Goal: Information Seeking & Learning: Learn about a topic

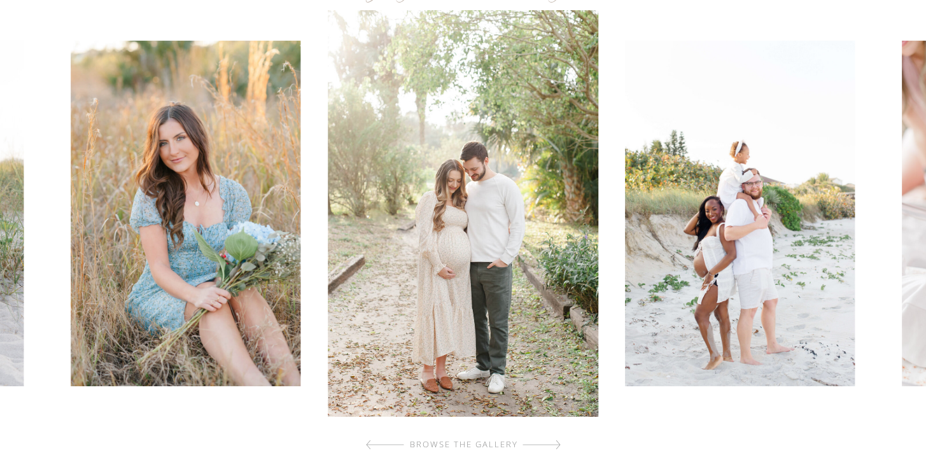
scroll to position [790, 0]
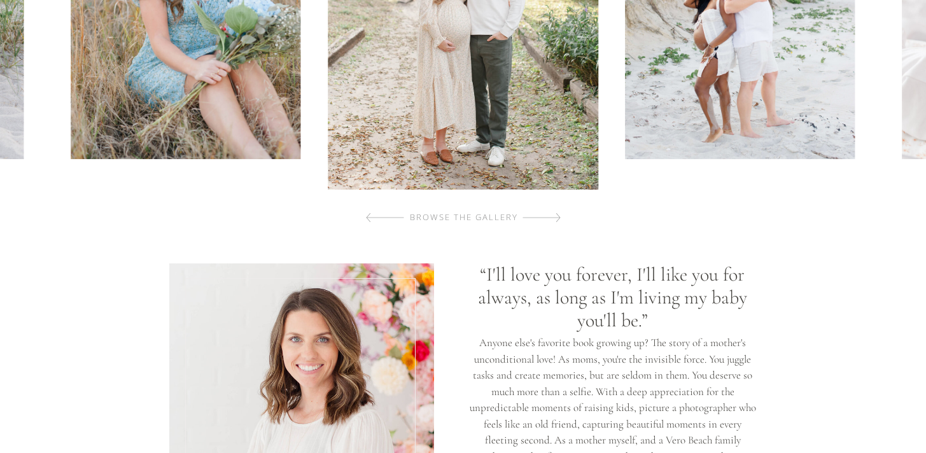
click at [559, 217] on div at bounding box center [541, 217] width 38 height 25
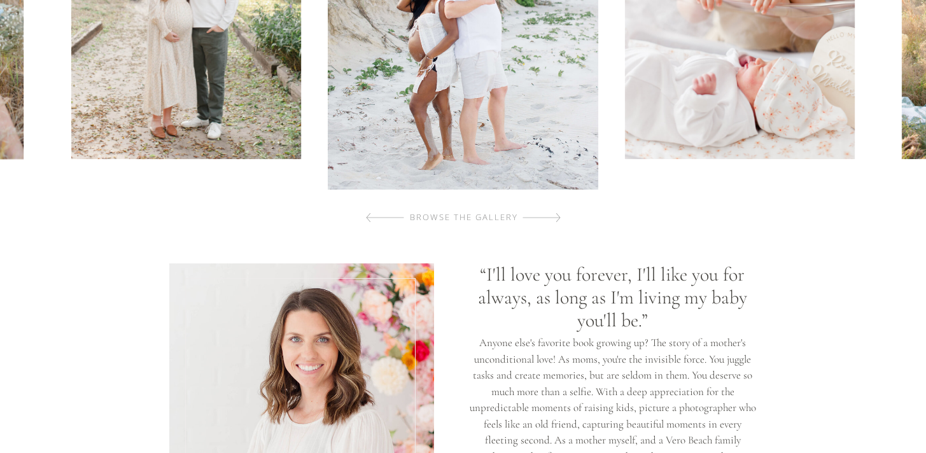
click at [559, 217] on div at bounding box center [541, 217] width 38 height 25
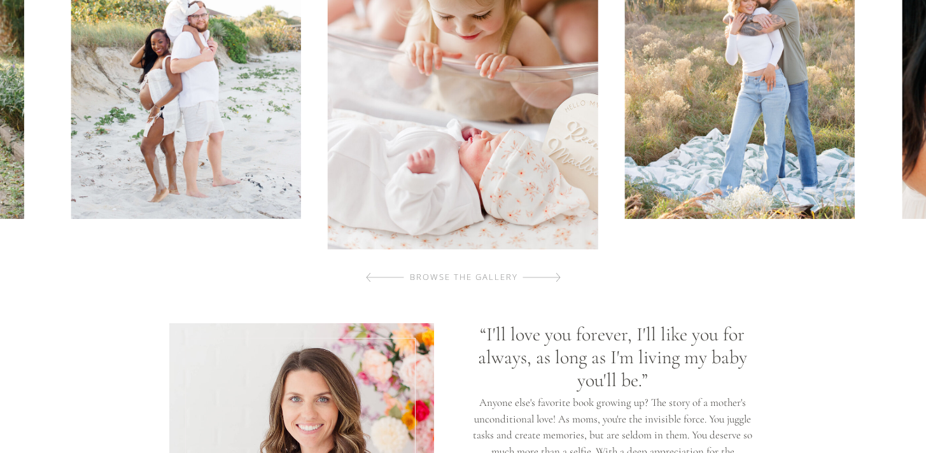
scroll to position [655, 0]
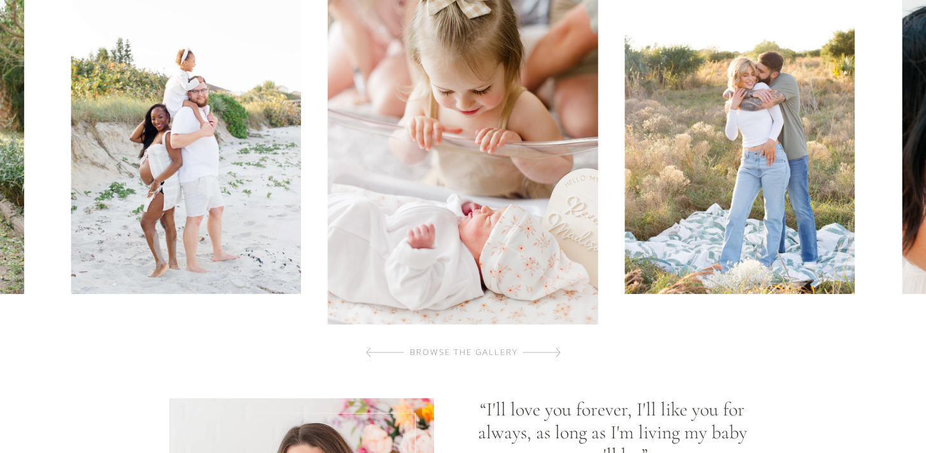
click at [528, 348] on div at bounding box center [541, 352] width 38 height 25
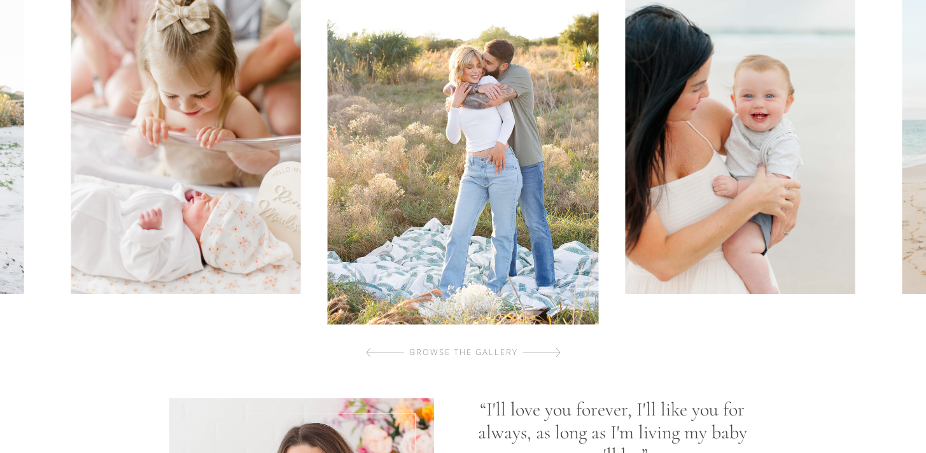
click at [528, 349] on div at bounding box center [541, 352] width 38 height 25
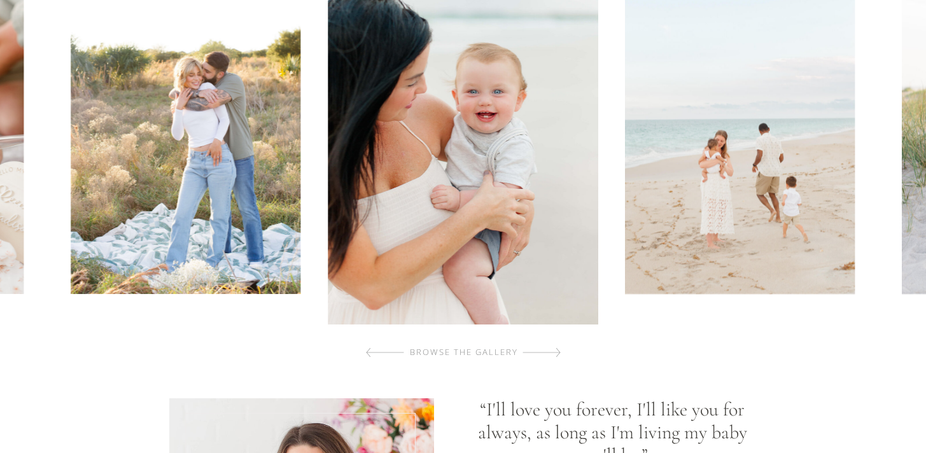
click at [528, 351] on div at bounding box center [541, 352] width 38 height 25
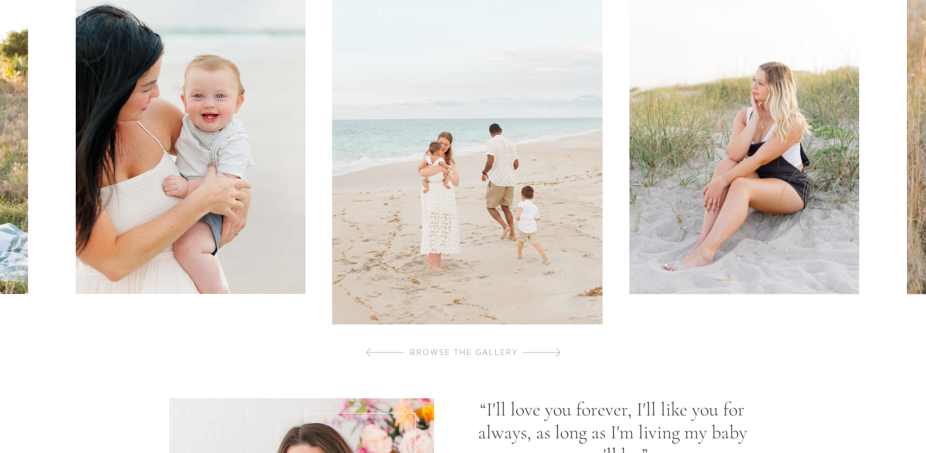
click at [528, 351] on div at bounding box center [541, 352] width 38 height 25
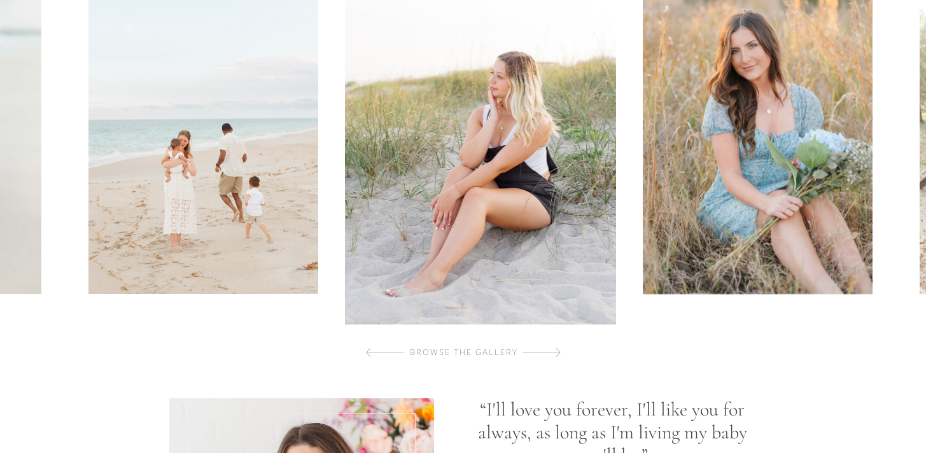
click at [528, 351] on div at bounding box center [541, 352] width 38 height 25
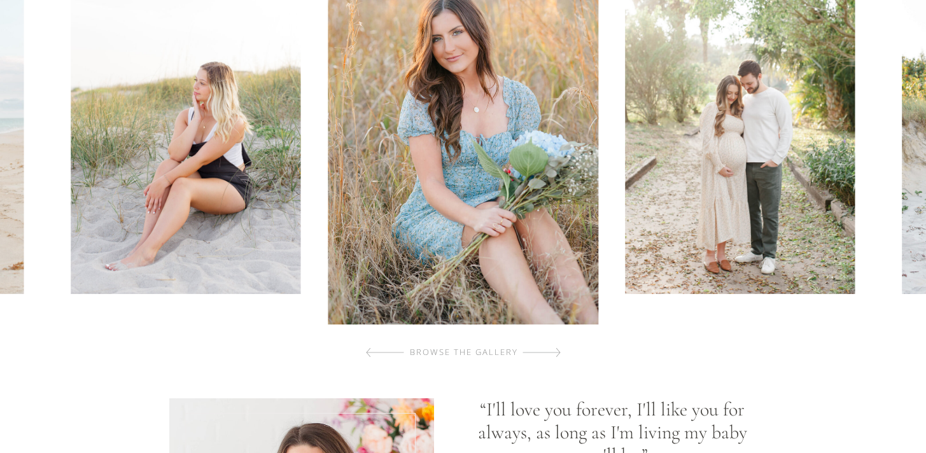
click at [528, 351] on div at bounding box center [541, 352] width 38 height 25
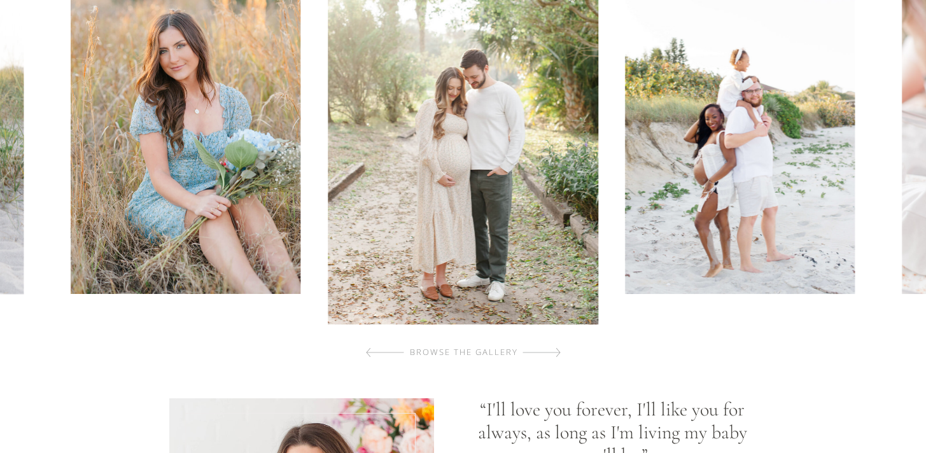
click at [528, 351] on div at bounding box center [541, 352] width 38 height 25
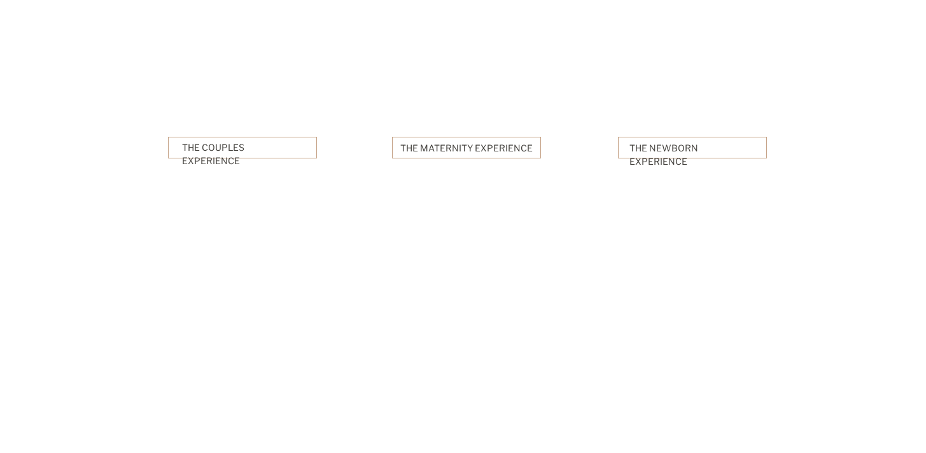
scroll to position [3279, 0]
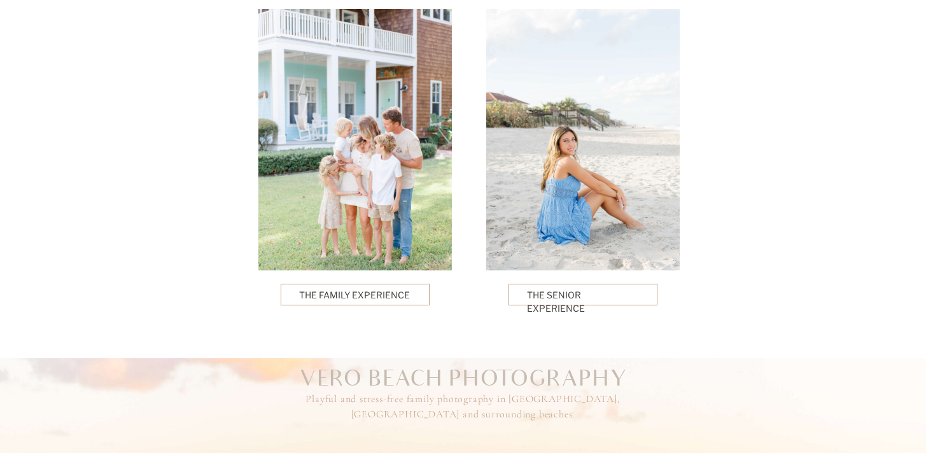
click at [372, 293] on p "The Family Experience" at bounding box center [355, 294] width 112 height 13
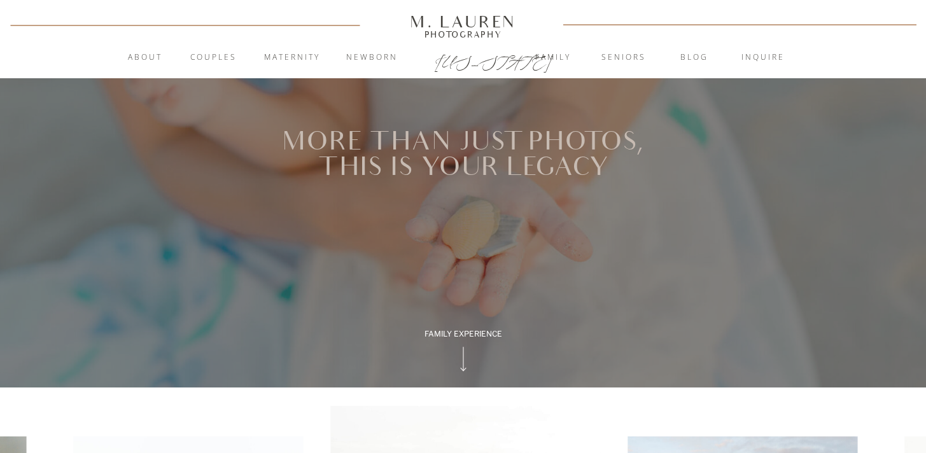
scroll to position [461, 0]
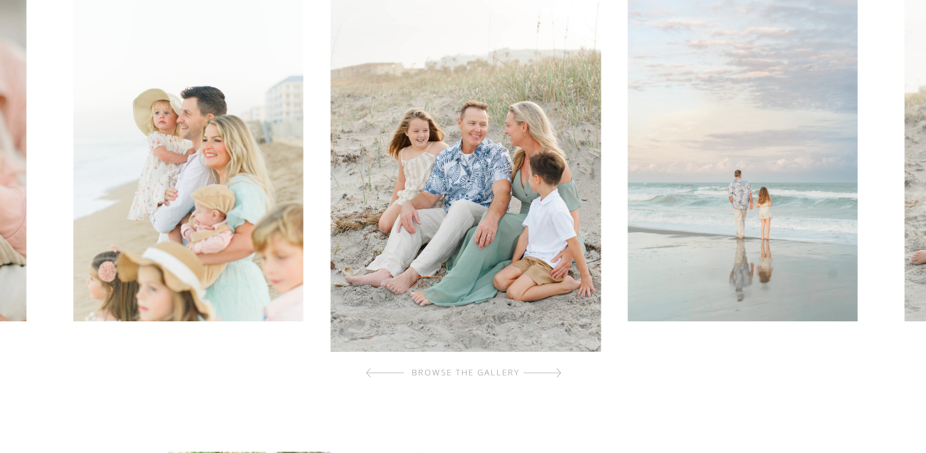
click at [555, 379] on div at bounding box center [542, 372] width 38 height 25
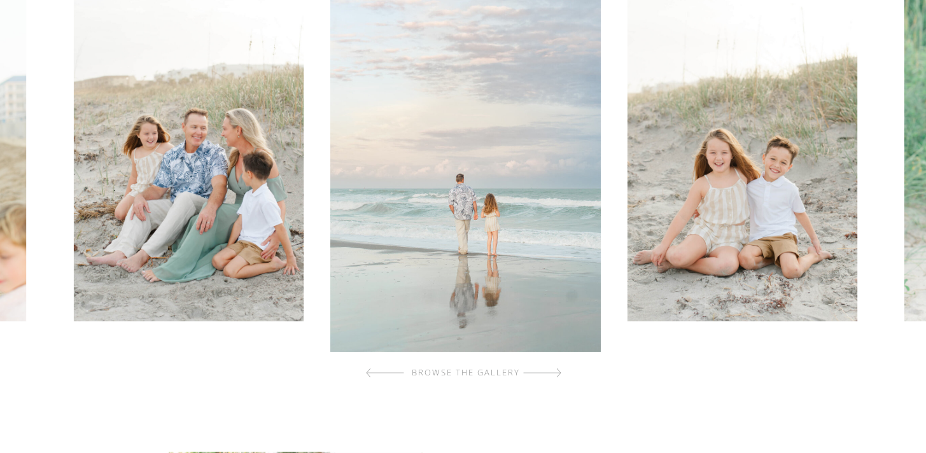
click at [555, 379] on div at bounding box center [542, 372] width 38 height 25
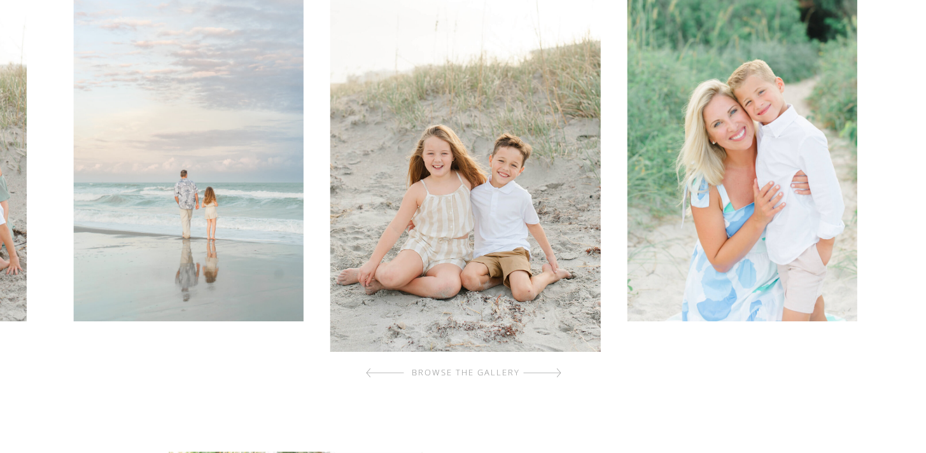
click at [555, 379] on div at bounding box center [542, 372] width 38 height 25
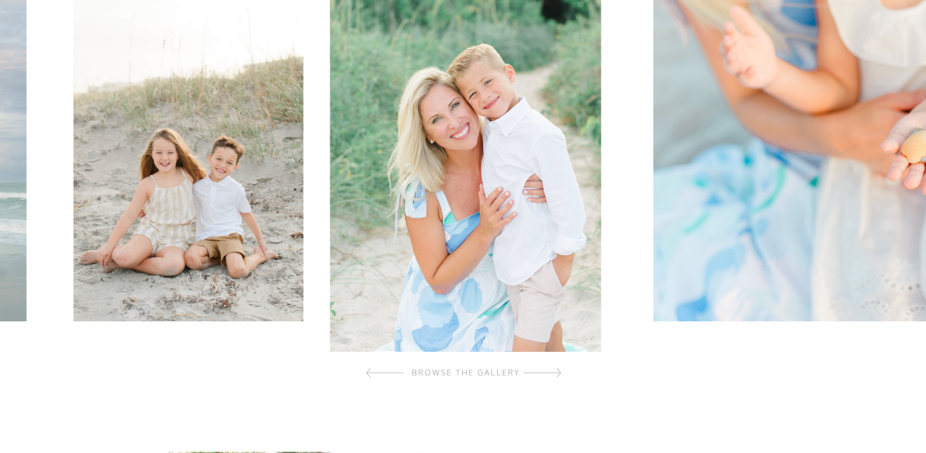
click at [555, 379] on div at bounding box center [542, 372] width 38 height 25
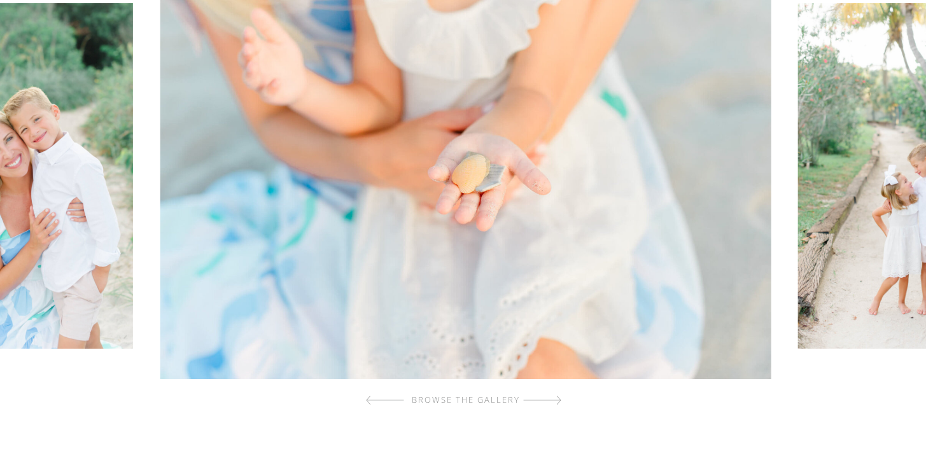
scroll to position [435, 0]
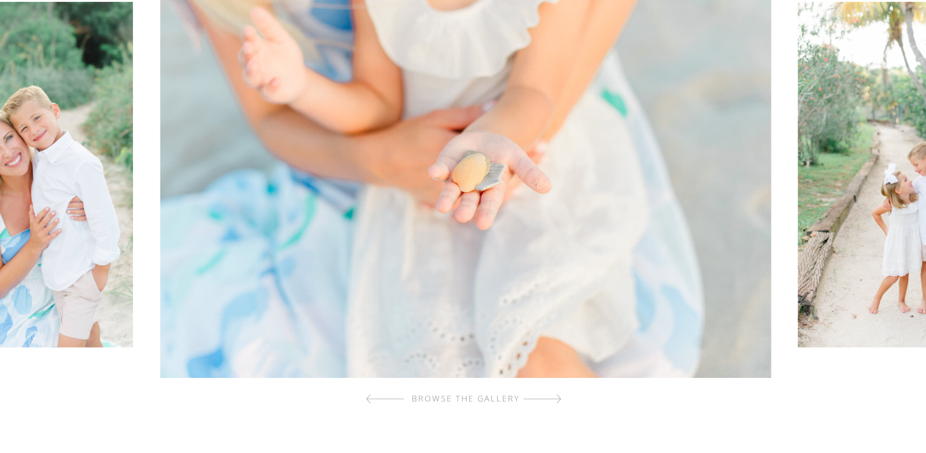
click at [554, 403] on div at bounding box center [542, 398] width 38 height 25
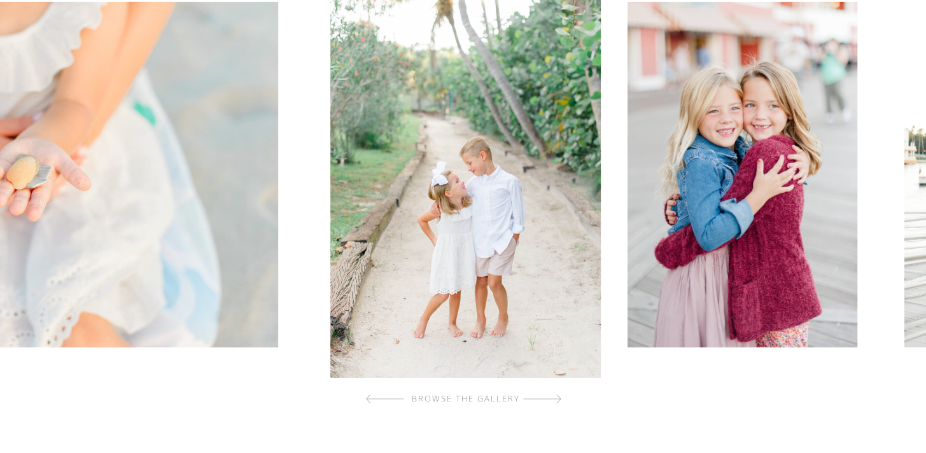
click at [554, 401] on div at bounding box center [542, 398] width 38 height 25
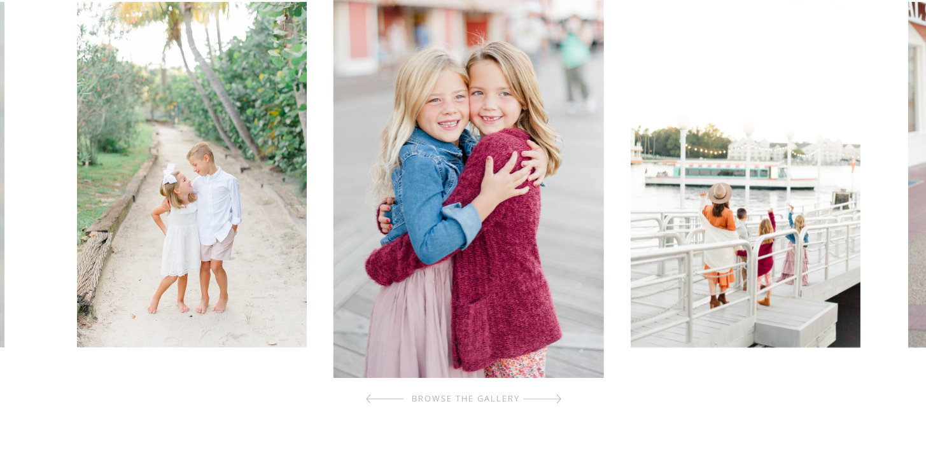
click at [554, 401] on div at bounding box center [542, 398] width 38 height 25
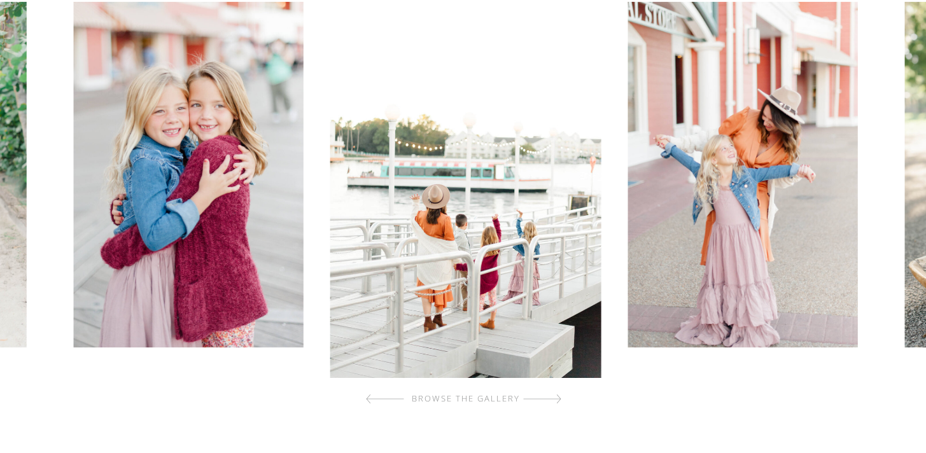
click at [554, 401] on div at bounding box center [542, 398] width 38 height 25
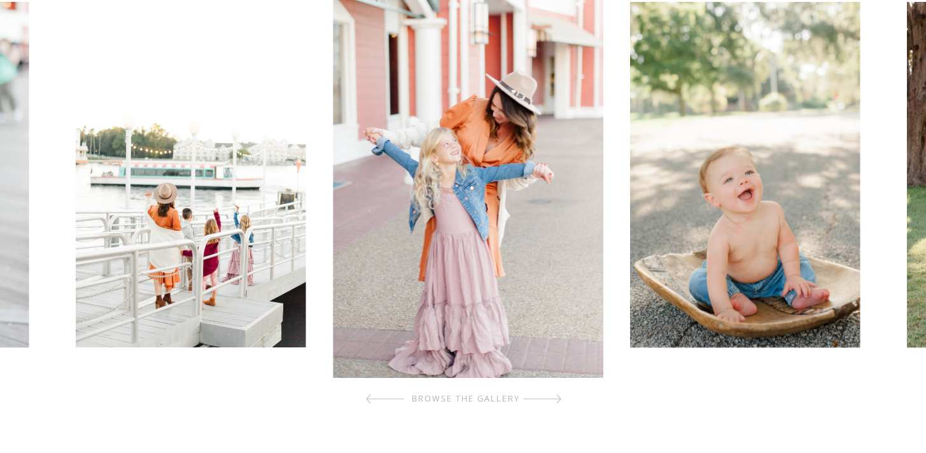
click at [554, 401] on div at bounding box center [542, 398] width 38 height 25
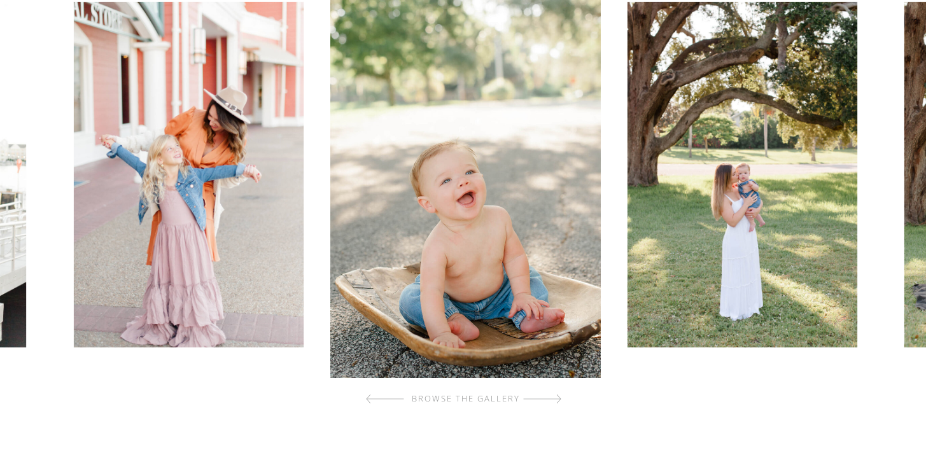
click at [554, 401] on div at bounding box center [542, 398] width 38 height 25
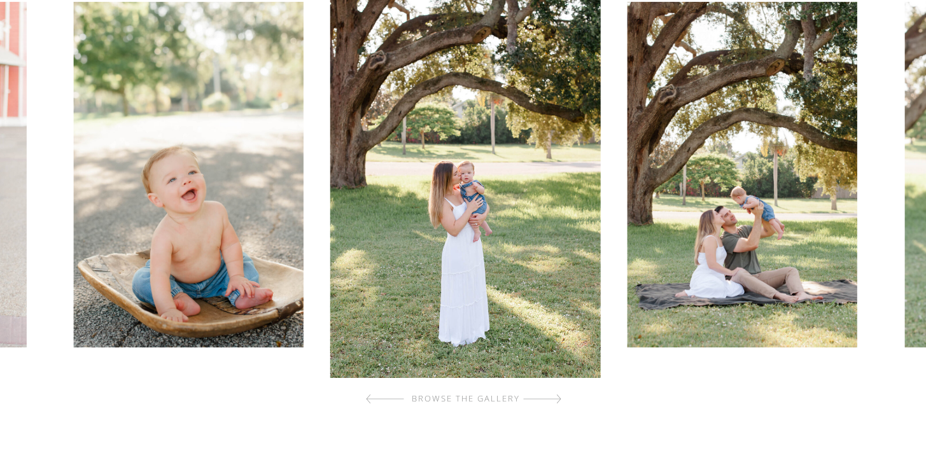
click at [554, 401] on div at bounding box center [542, 398] width 38 height 25
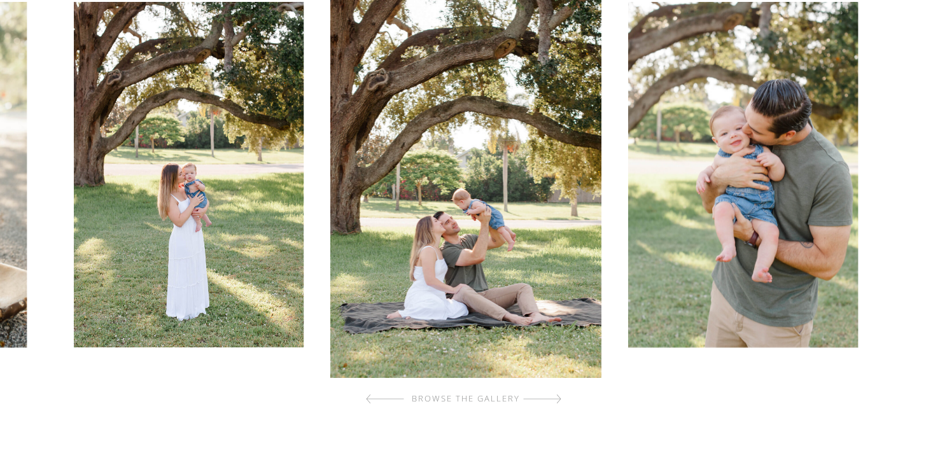
click at [554, 401] on div at bounding box center [542, 398] width 38 height 25
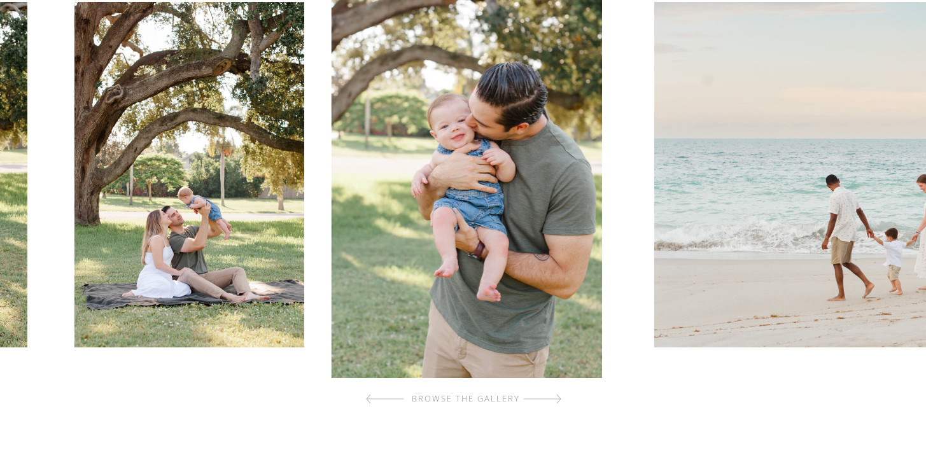
click at [554, 401] on div at bounding box center [542, 398] width 38 height 25
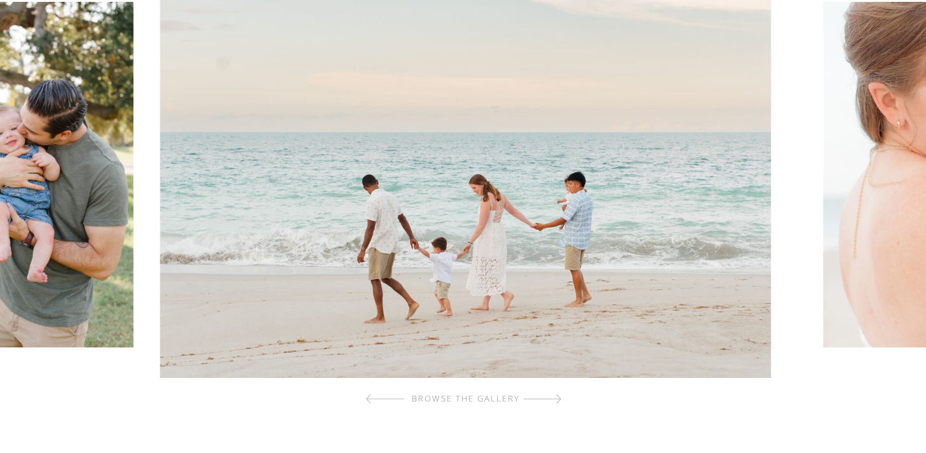
click at [554, 401] on div at bounding box center [542, 398] width 38 height 25
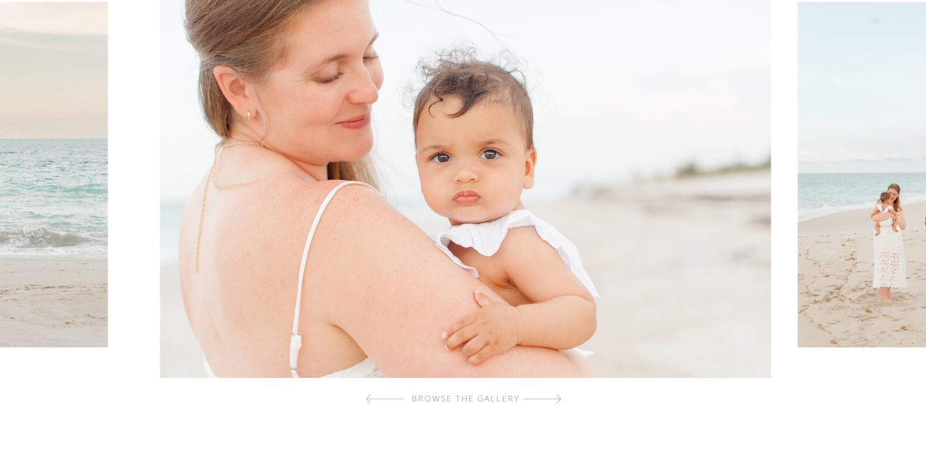
click at [554, 401] on div at bounding box center [542, 398] width 38 height 25
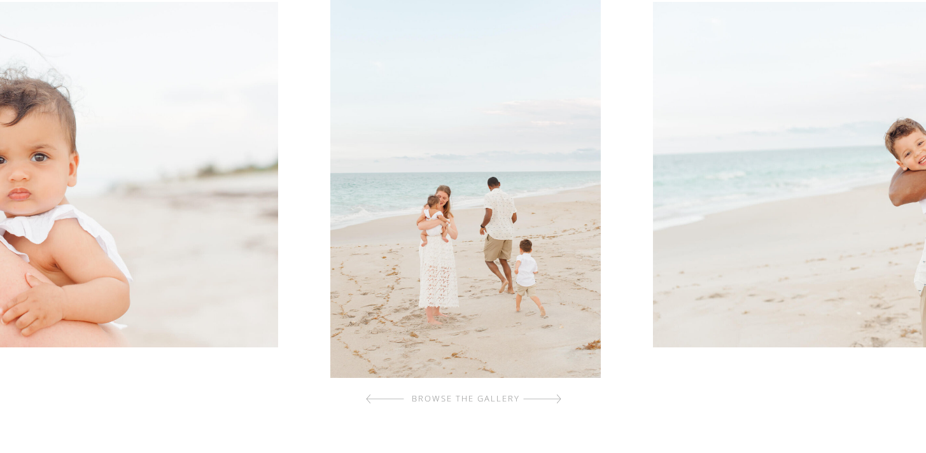
click at [554, 401] on div at bounding box center [542, 398] width 38 height 25
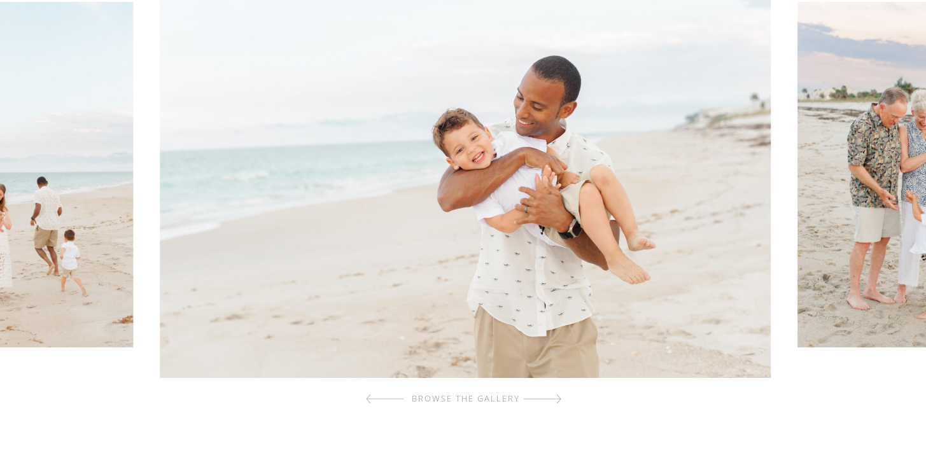
click at [554, 401] on div at bounding box center [542, 398] width 38 height 25
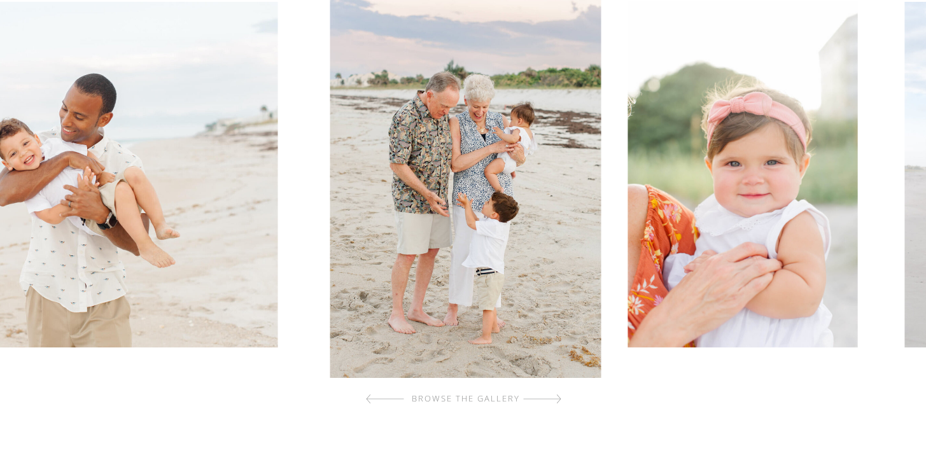
click at [554, 401] on div at bounding box center [542, 398] width 38 height 25
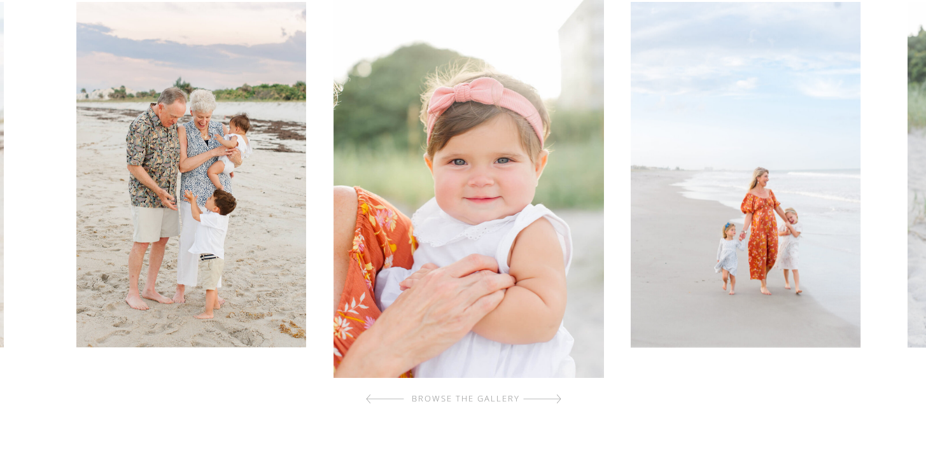
click at [554, 401] on div at bounding box center [542, 398] width 38 height 25
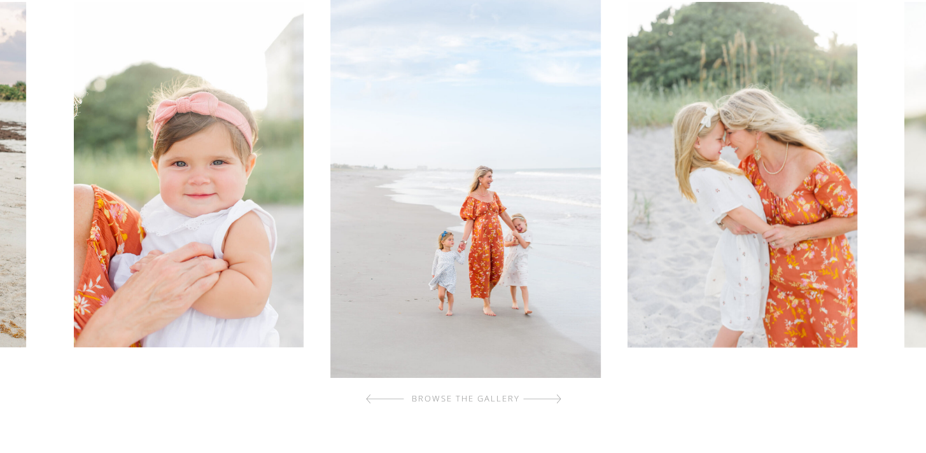
click at [554, 401] on div at bounding box center [542, 398] width 38 height 25
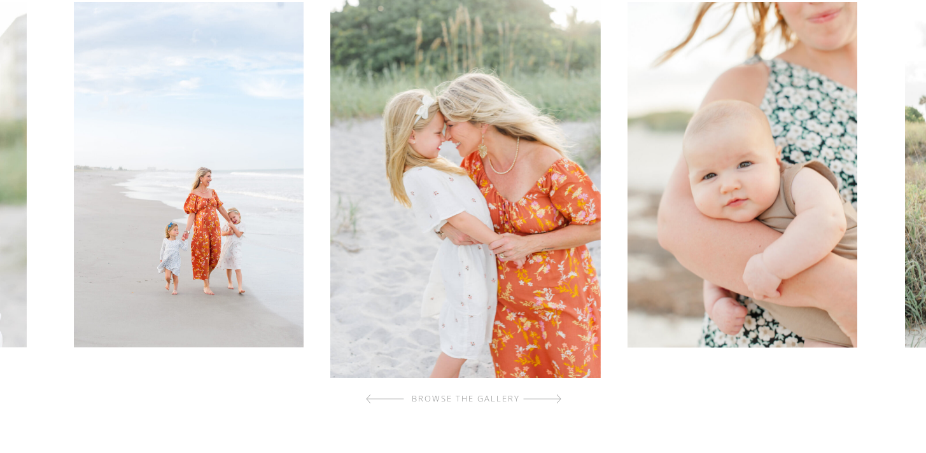
click at [554, 401] on div at bounding box center [542, 398] width 38 height 25
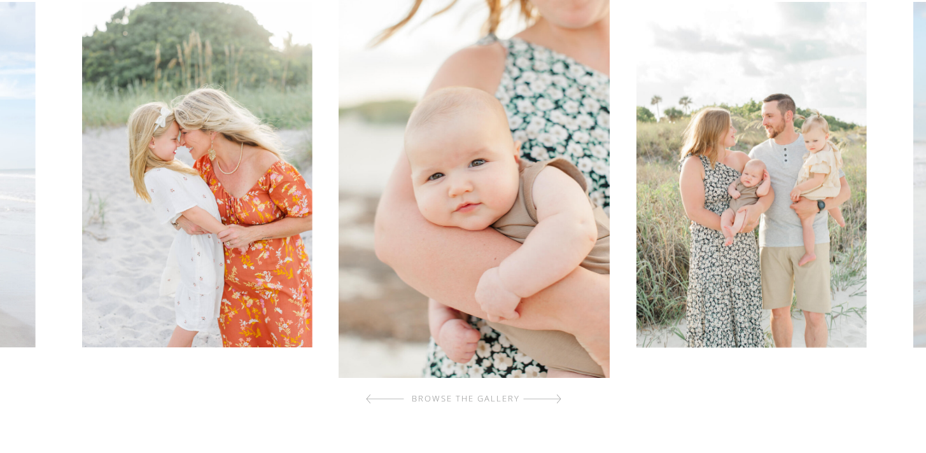
click at [554, 401] on div at bounding box center [542, 398] width 38 height 25
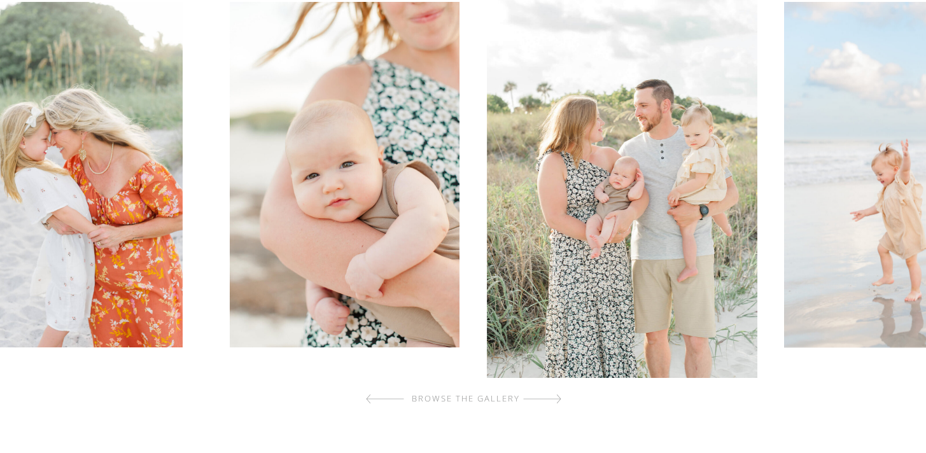
click at [554, 401] on div at bounding box center [542, 398] width 38 height 25
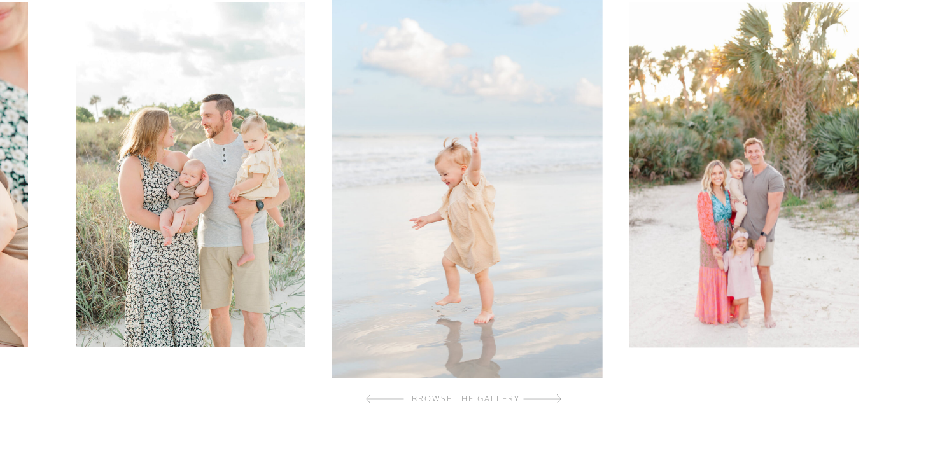
click at [554, 401] on div at bounding box center [542, 398] width 38 height 25
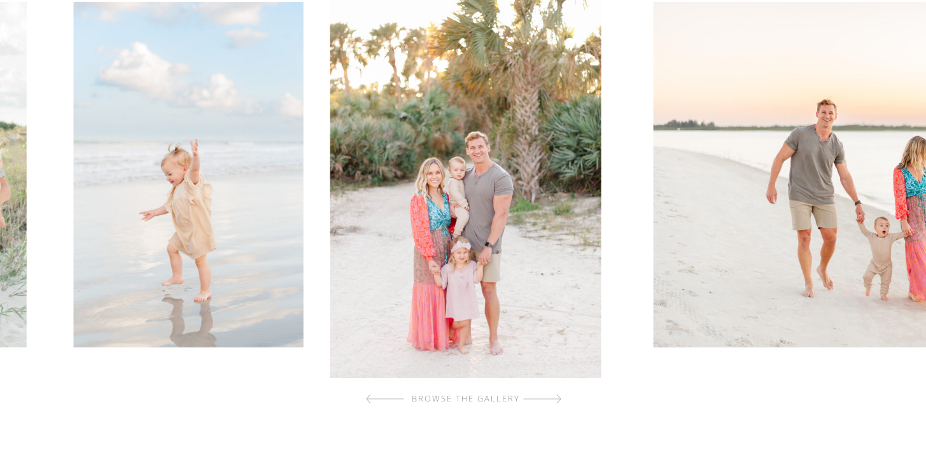
click at [554, 401] on div at bounding box center [542, 398] width 38 height 25
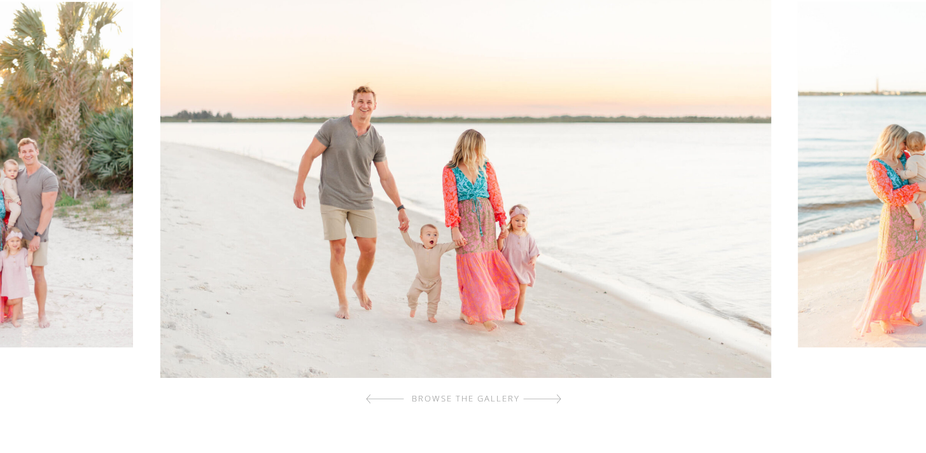
click at [554, 401] on div at bounding box center [542, 398] width 38 height 25
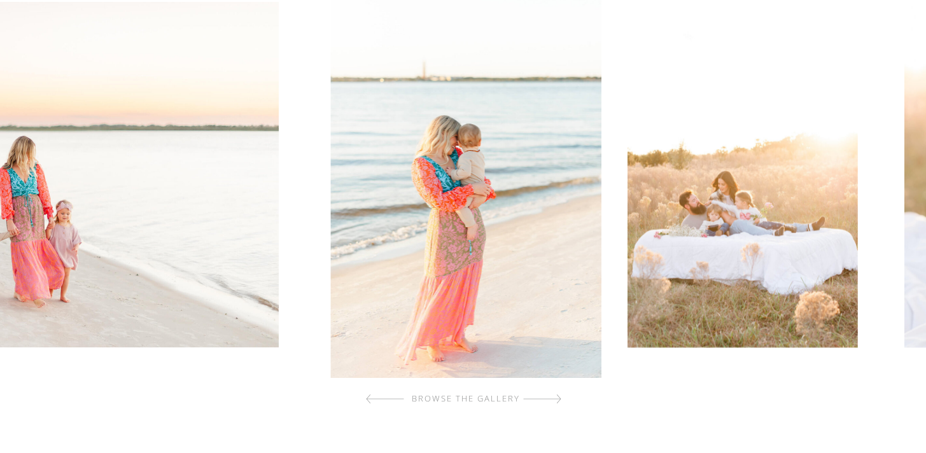
click at [554, 401] on div at bounding box center [542, 398] width 38 height 25
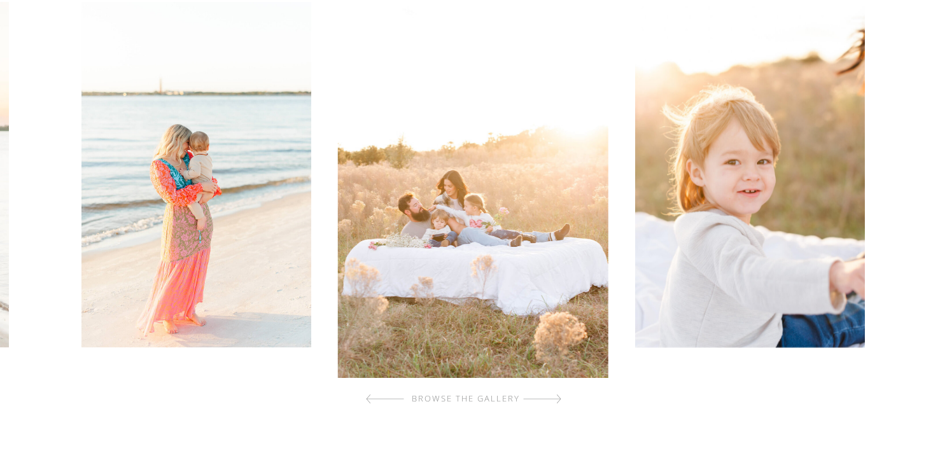
click at [554, 401] on div at bounding box center [542, 398] width 38 height 25
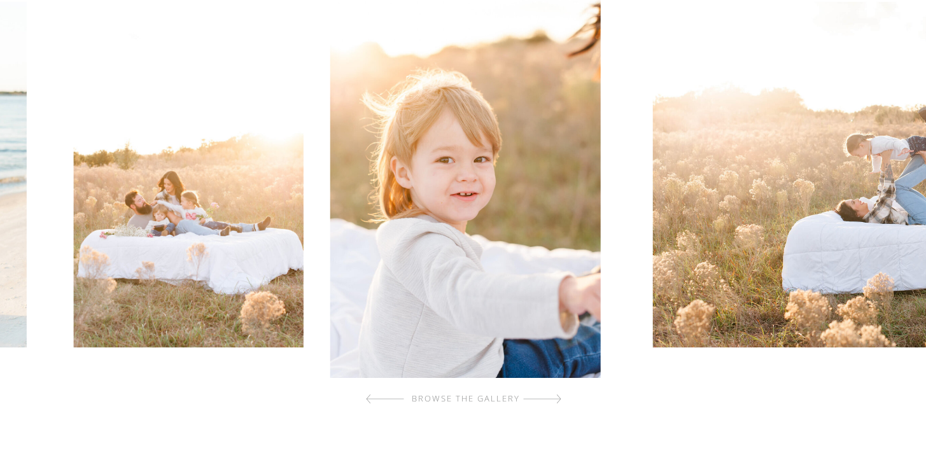
click at [554, 401] on div at bounding box center [542, 398] width 38 height 25
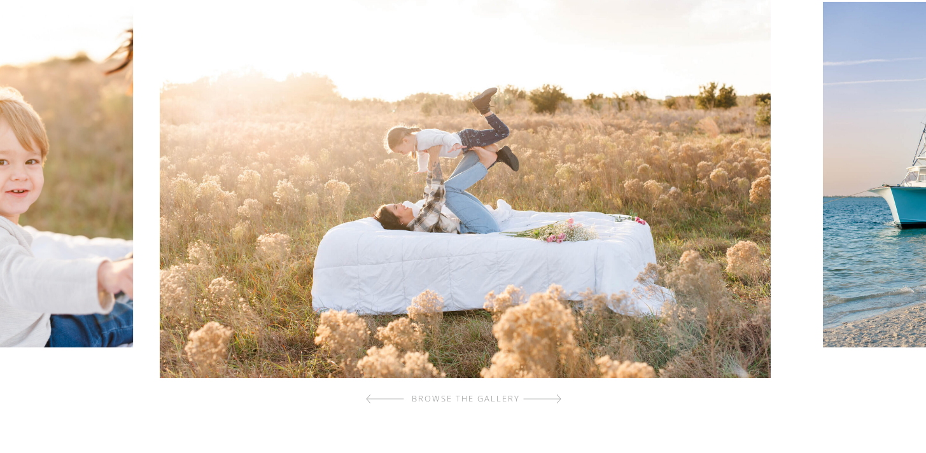
click at [554, 401] on div at bounding box center [542, 398] width 38 height 25
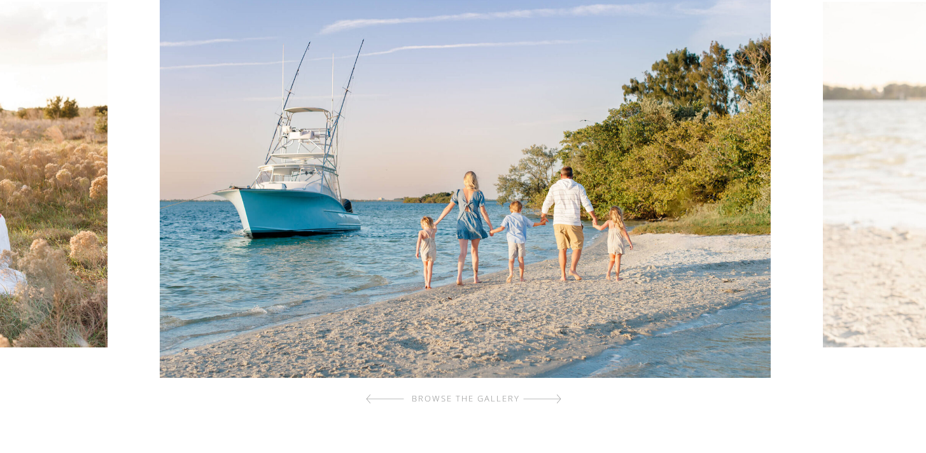
click at [554, 401] on div at bounding box center [542, 398] width 38 height 25
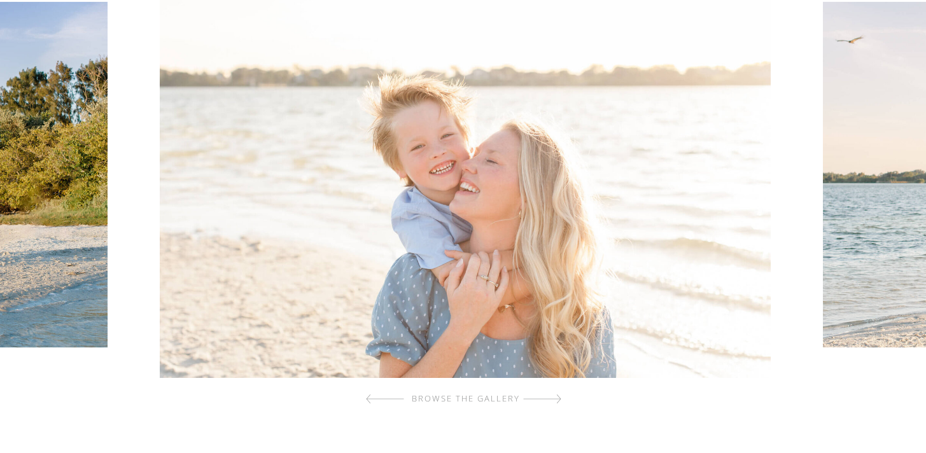
click at [554, 401] on div at bounding box center [542, 398] width 38 height 25
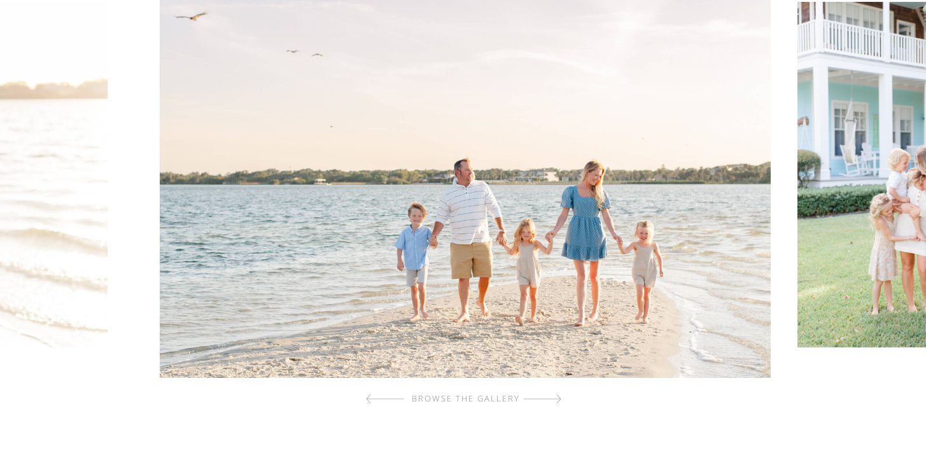
click at [554, 401] on div at bounding box center [542, 398] width 38 height 25
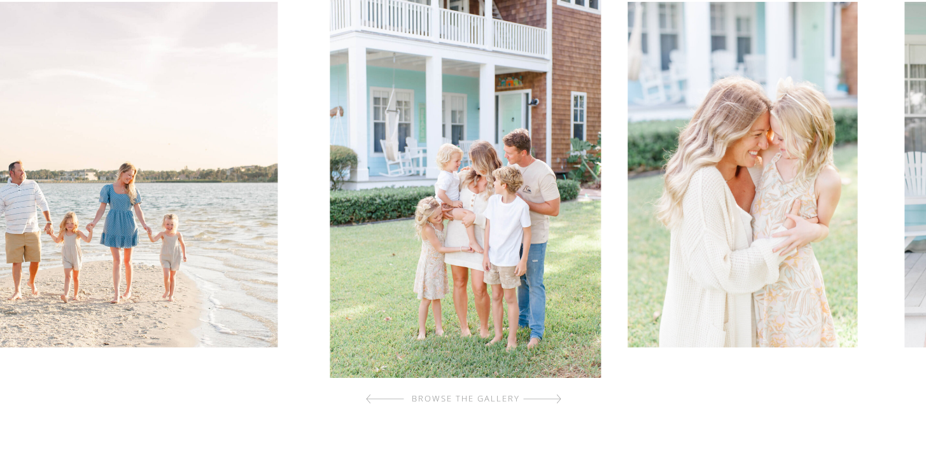
click at [554, 401] on div at bounding box center [542, 398] width 38 height 25
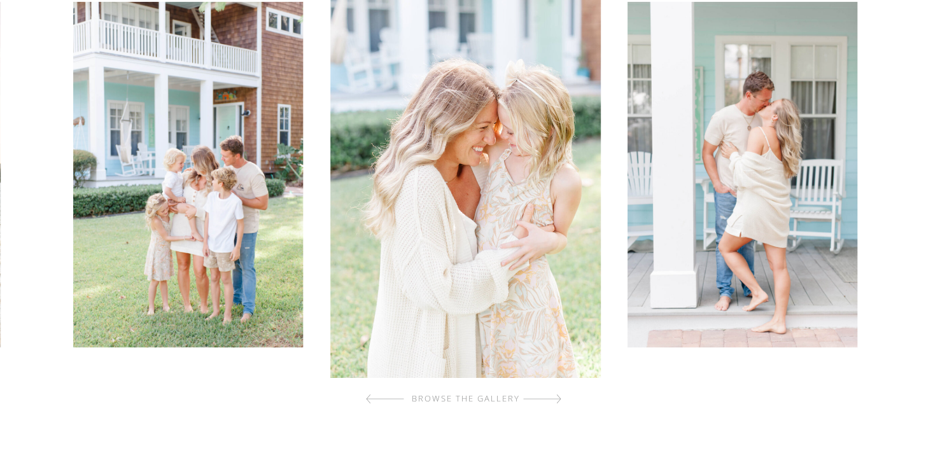
click at [554, 401] on div at bounding box center [542, 398] width 38 height 25
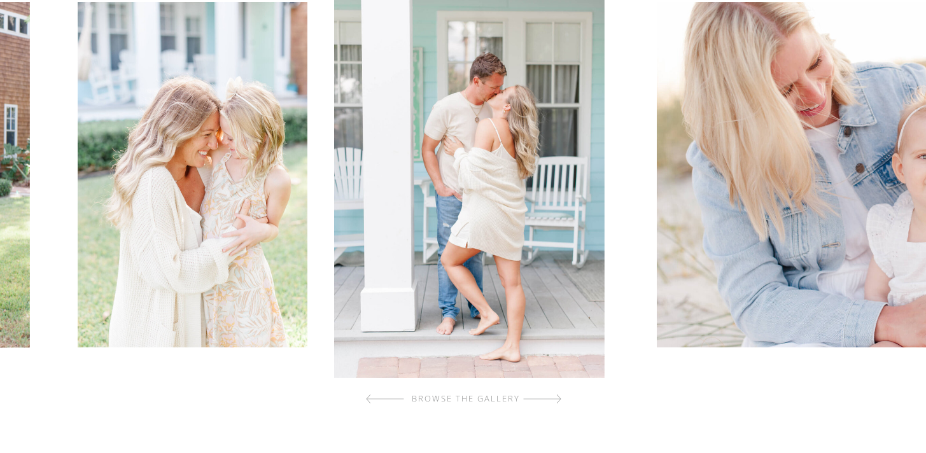
click at [554, 401] on div at bounding box center [542, 398] width 38 height 25
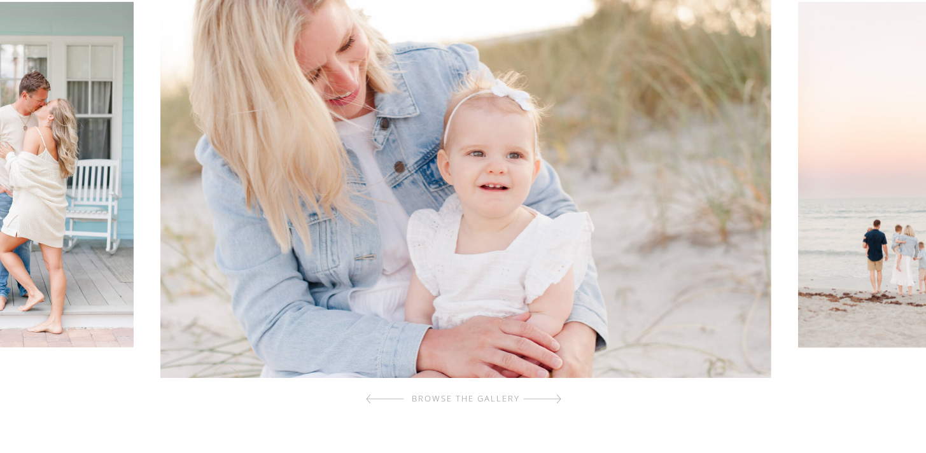
click at [554, 401] on div at bounding box center [542, 398] width 38 height 25
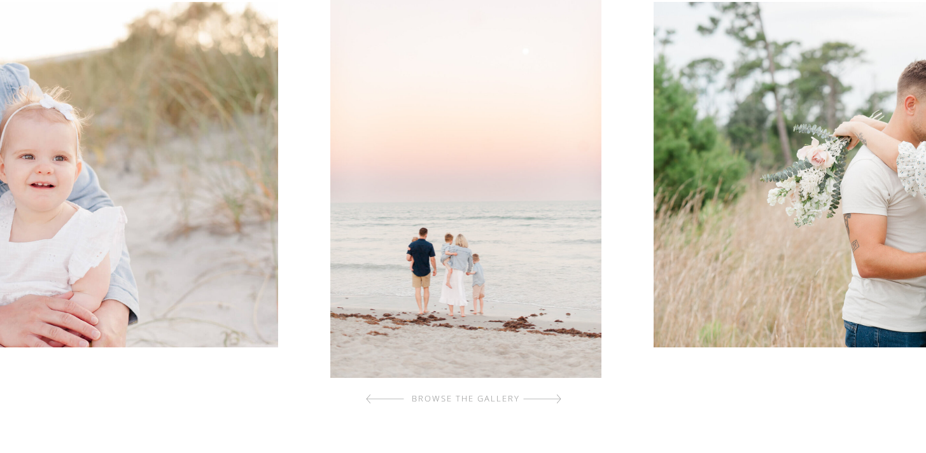
click at [554, 401] on div at bounding box center [542, 398] width 38 height 25
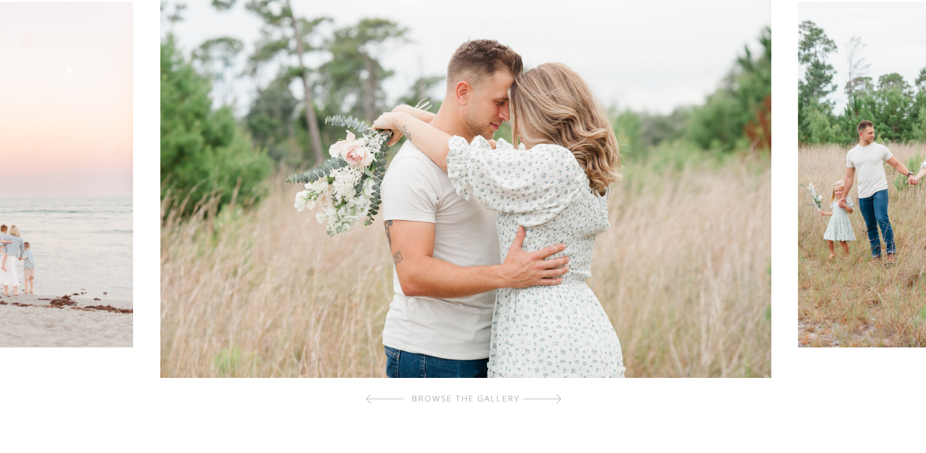
click at [554, 401] on div at bounding box center [542, 398] width 38 height 25
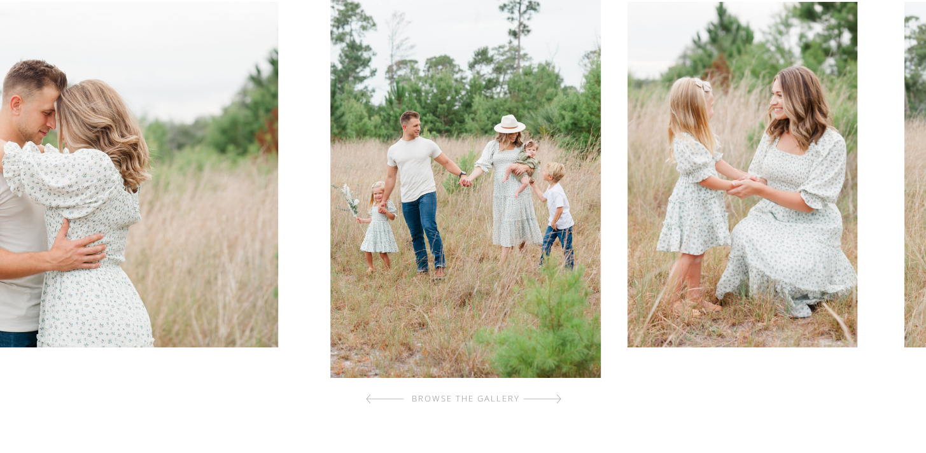
click at [554, 401] on div at bounding box center [542, 398] width 38 height 25
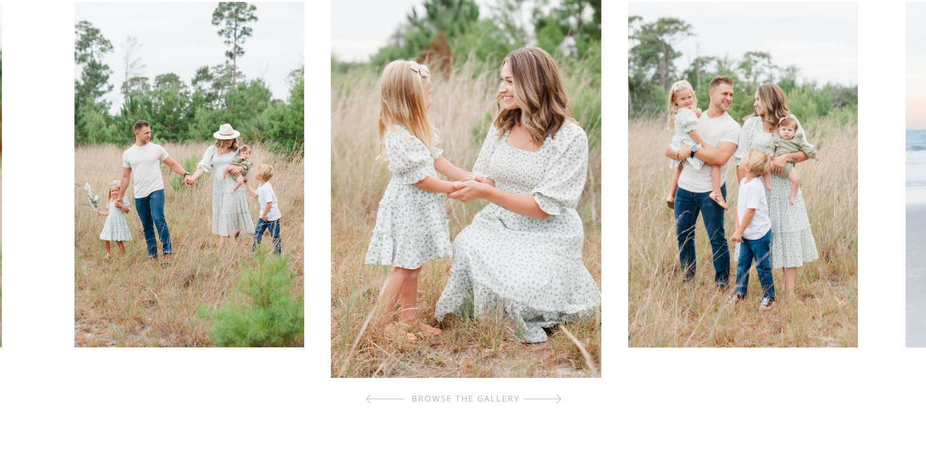
click at [554, 401] on div at bounding box center [542, 398] width 38 height 25
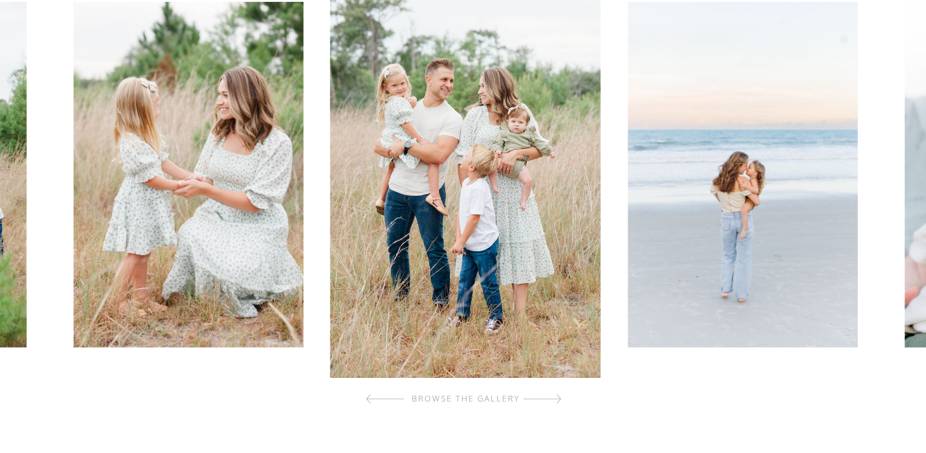
click at [554, 401] on div at bounding box center [542, 398] width 38 height 25
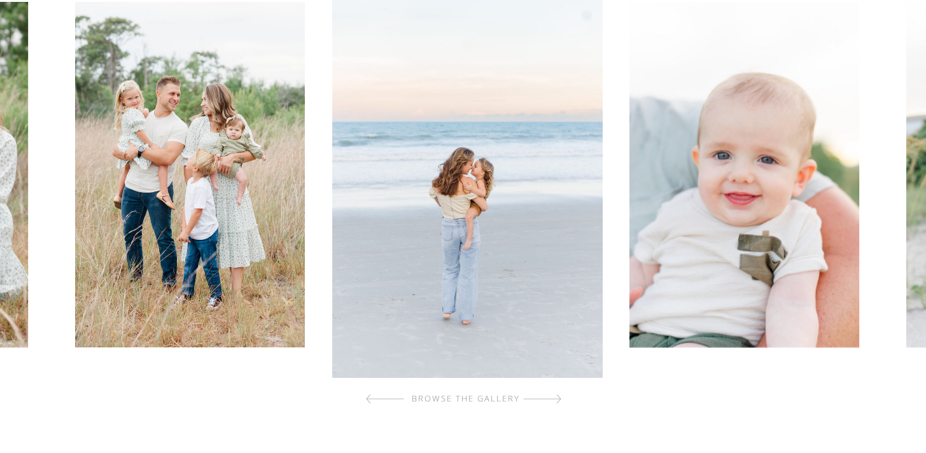
click at [554, 401] on div at bounding box center [542, 398] width 38 height 25
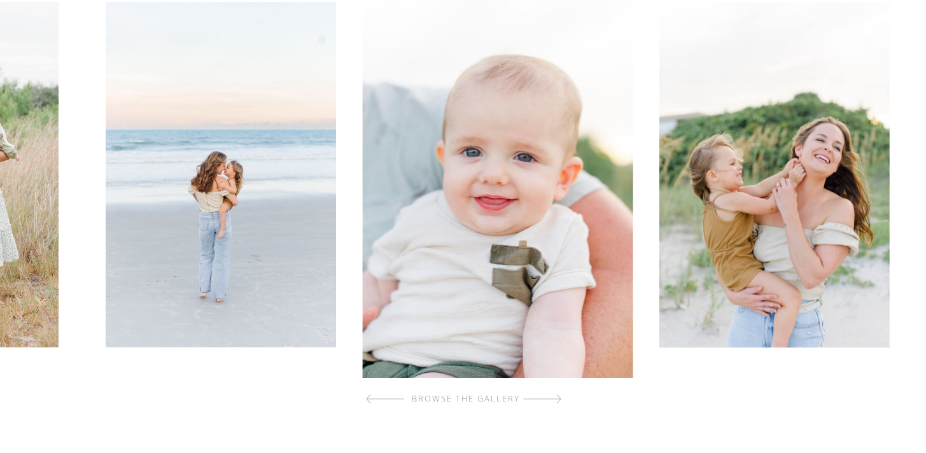
click at [554, 401] on div at bounding box center [542, 398] width 38 height 25
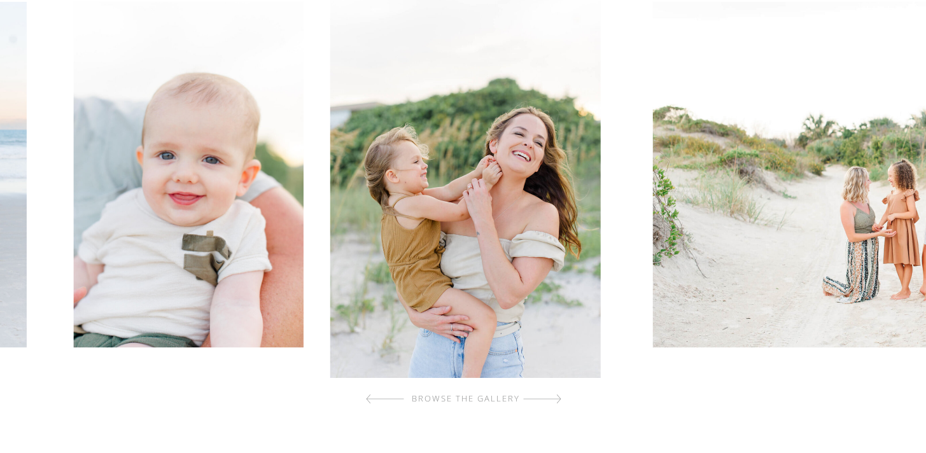
click at [554, 401] on div at bounding box center [542, 398] width 38 height 25
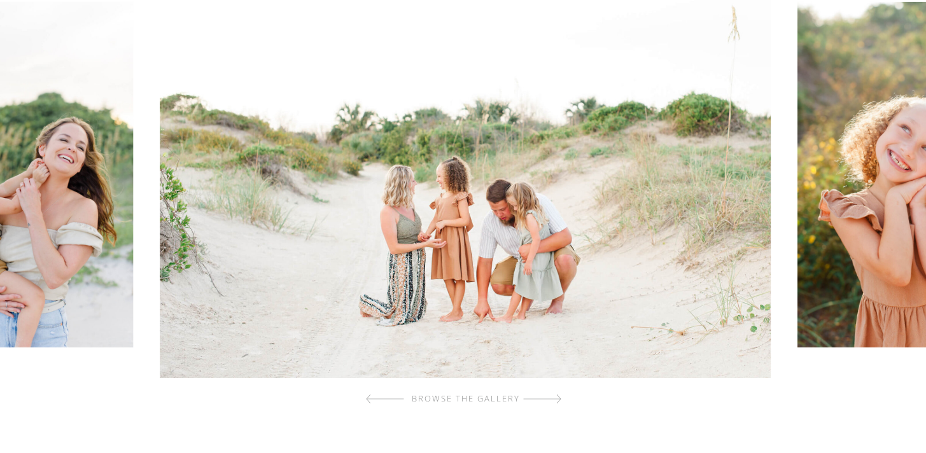
click at [554, 401] on div at bounding box center [542, 398] width 38 height 25
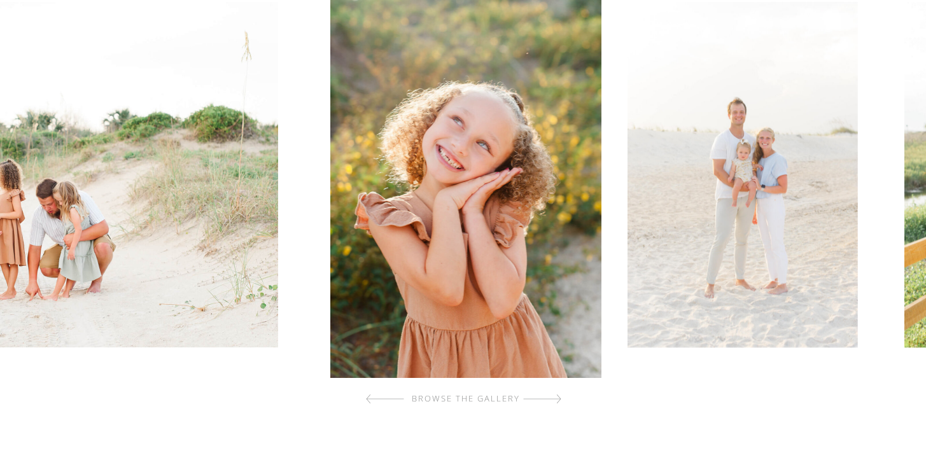
click at [554, 401] on div at bounding box center [542, 398] width 38 height 25
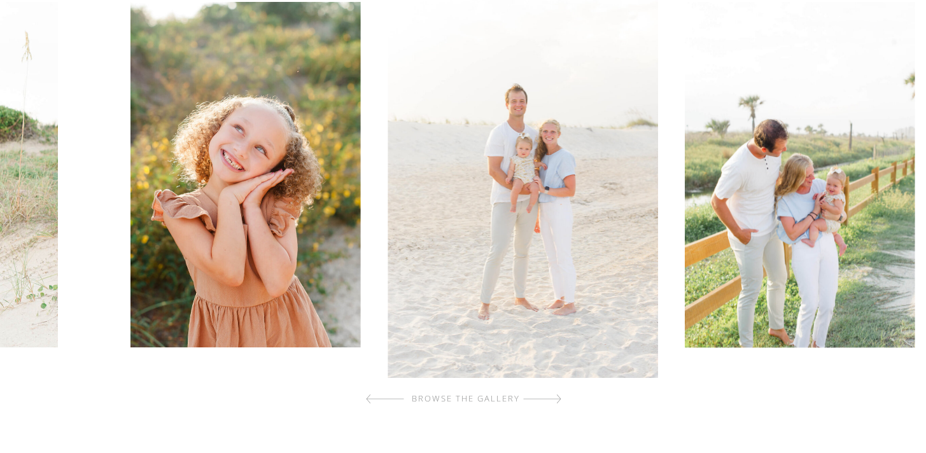
click at [554, 401] on div at bounding box center [542, 398] width 38 height 25
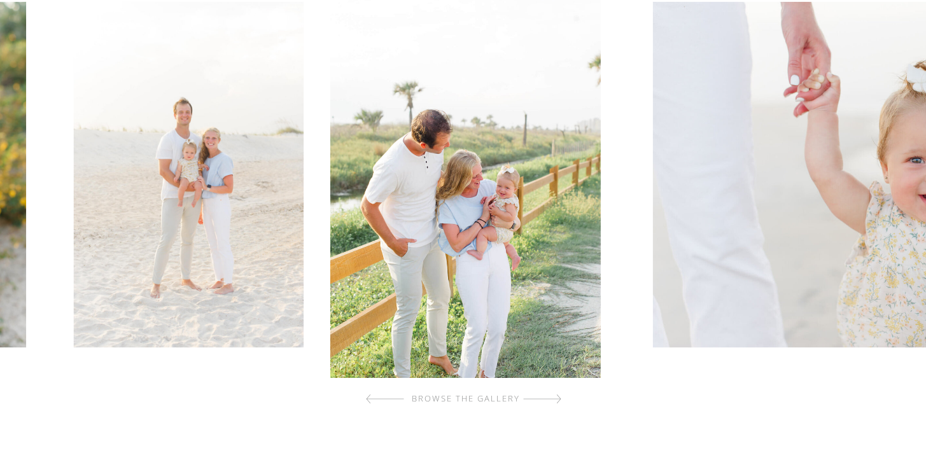
click at [554, 401] on div at bounding box center [542, 398] width 38 height 25
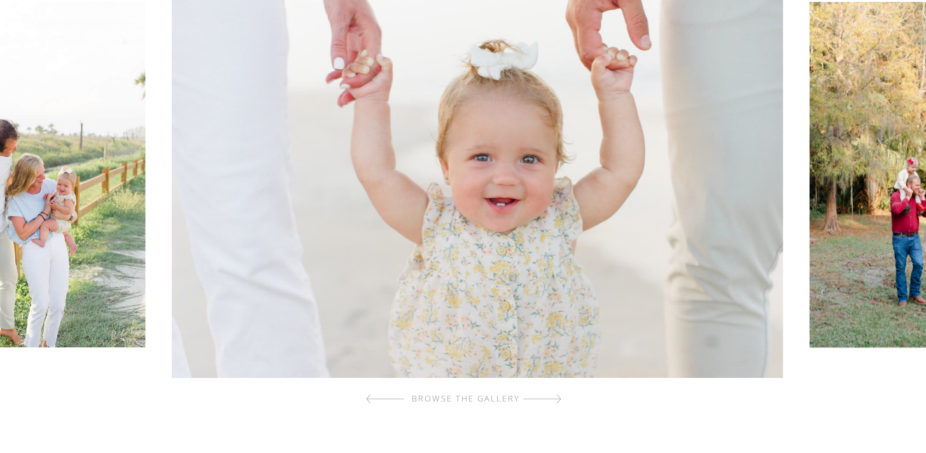
click at [554, 401] on div at bounding box center [542, 398] width 38 height 25
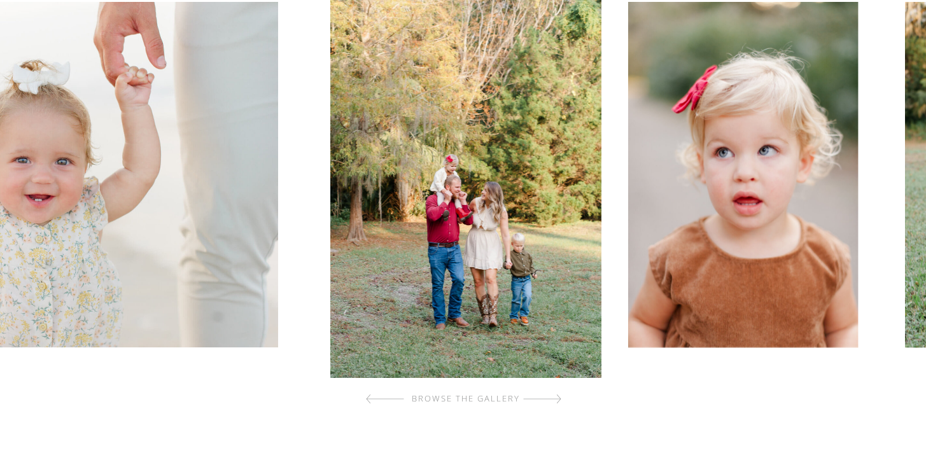
click at [554, 401] on div at bounding box center [542, 398] width 38 height 25
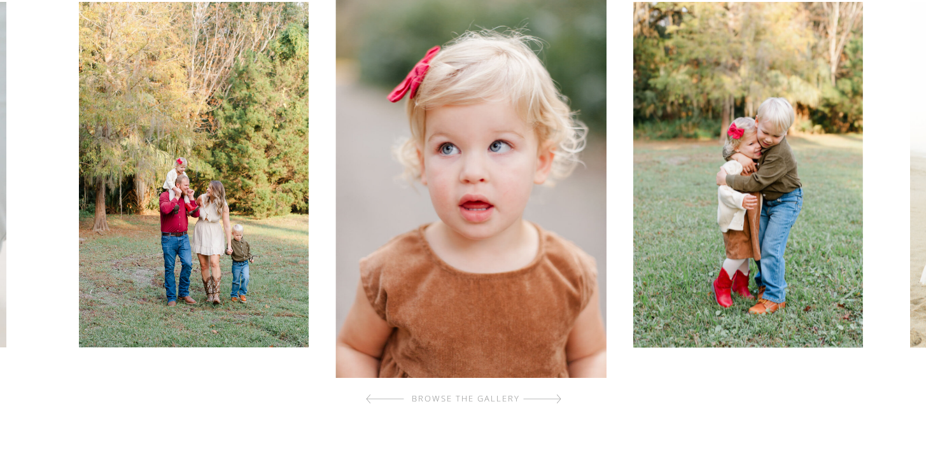
click at [554, 401] on div at bounding box center [542, 398] width 38 height 25
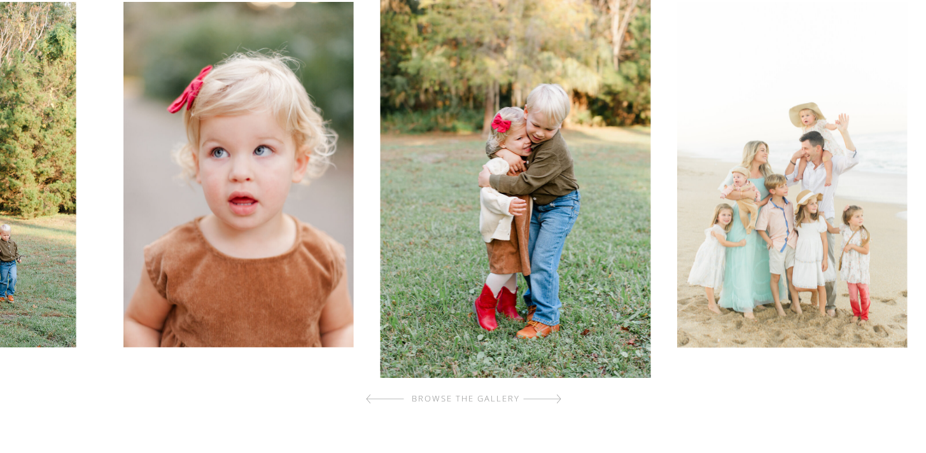
click at [554, 401] on div at bounding box center [542, 398] width 38 height 25
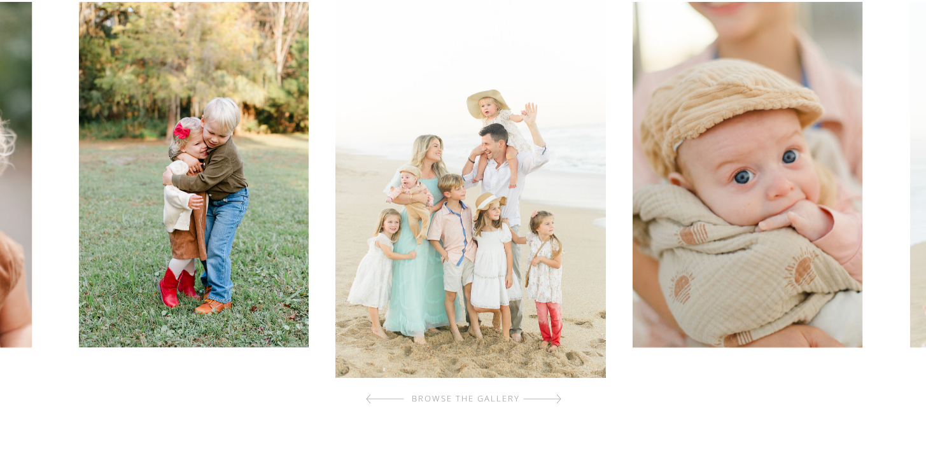
click at [554, 401] on div at bounding box center [542, 398] width 38 height 25
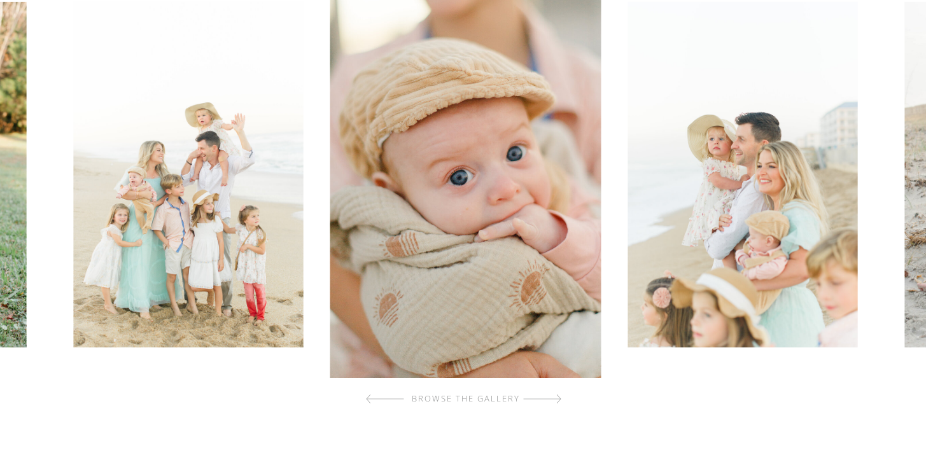
click at [554, 401] on div at bounding box center [542, 398] width 38 height 25
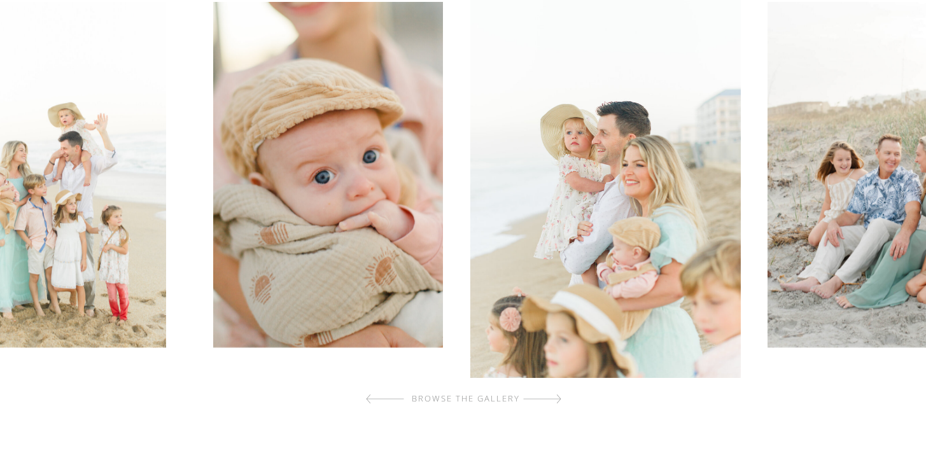
click at [554, 401] on div at bounding box center [542, 398] width 38 height 25
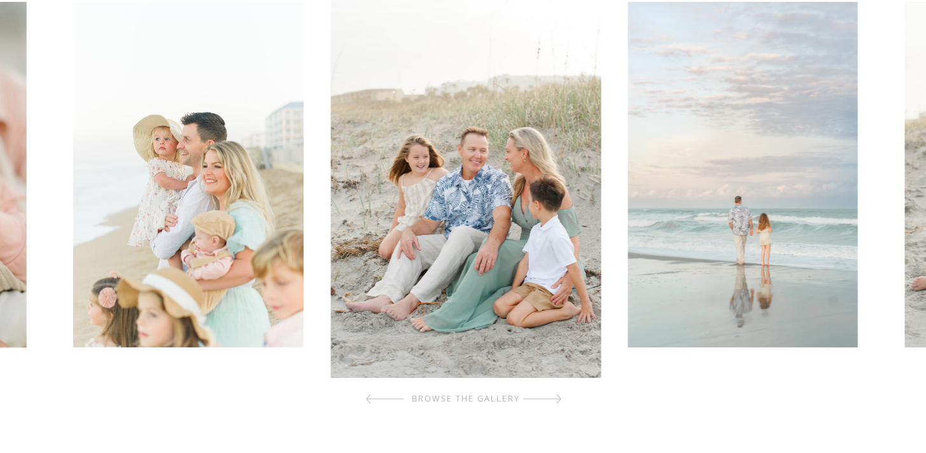
click at [554, 401] on div at bounding box center [542, 398] width 38 height 25
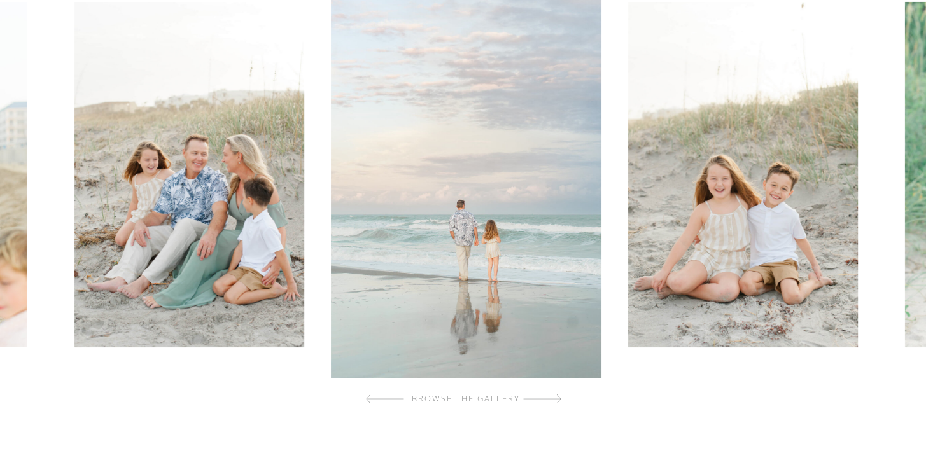
click at [554, 401] on div at bounding box center [542, 398] width 38 height 25
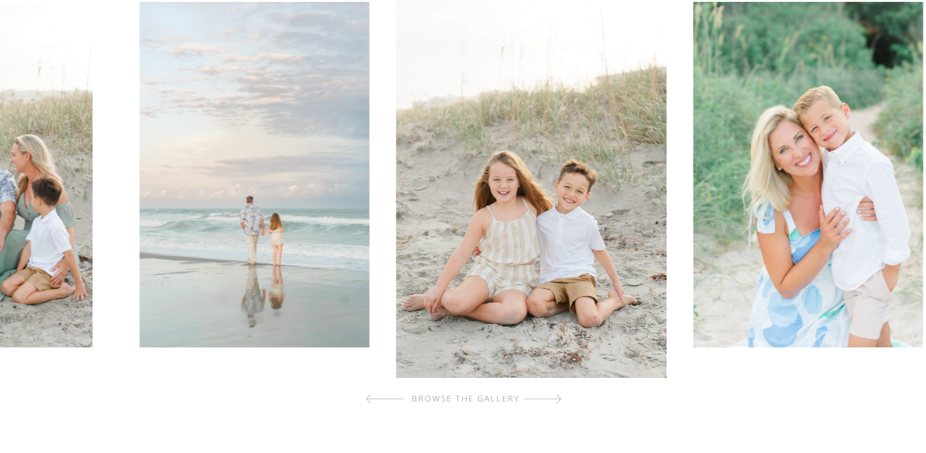
click at [554, 401] on div at bounding box center [542, 398] width 38 height 25
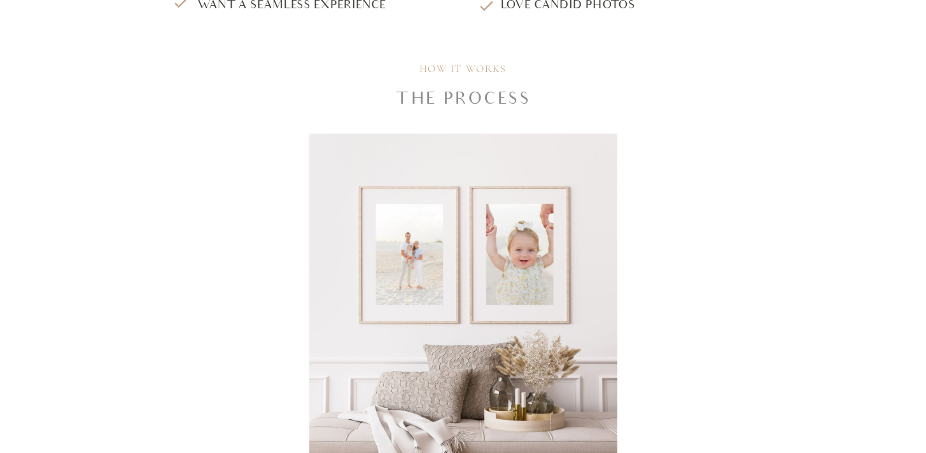
scroll to position [1752, 0]
